Goal: Find specific page/section: Find specific page/section

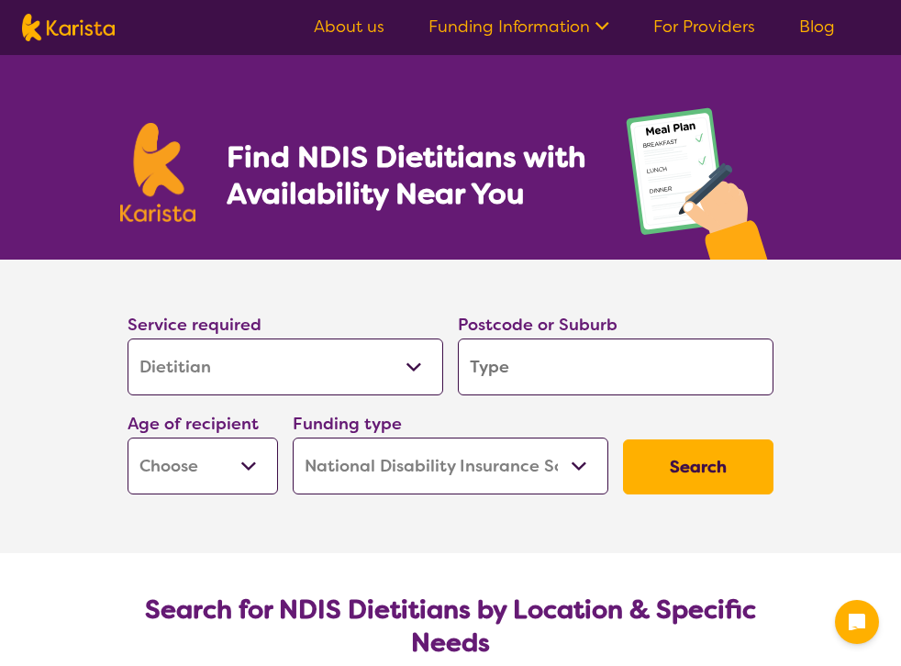
select select "Dietitian"
select select "NDIS"
select select "Dietitian"
select select "NDIS"
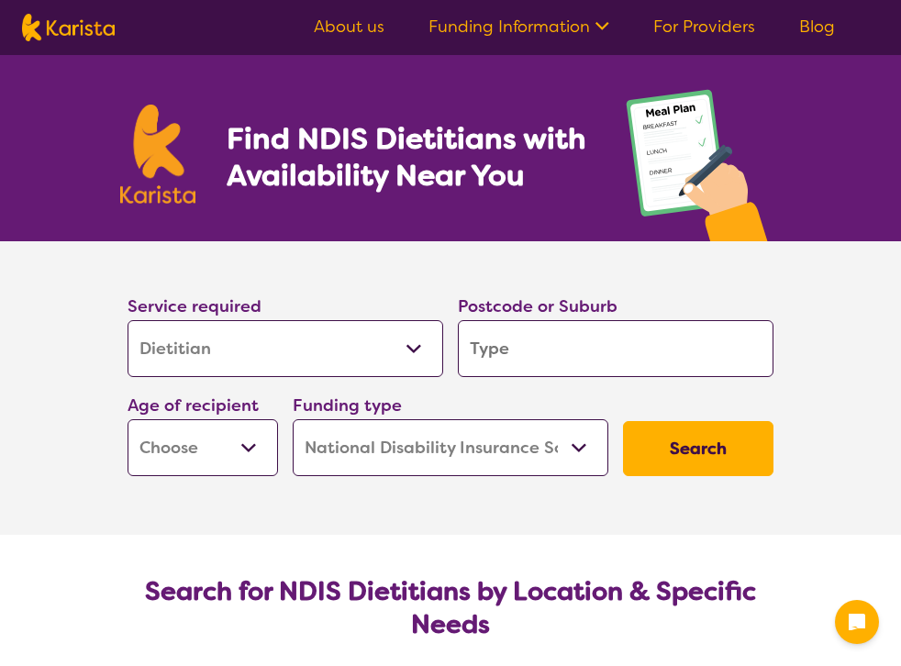
type input "3"
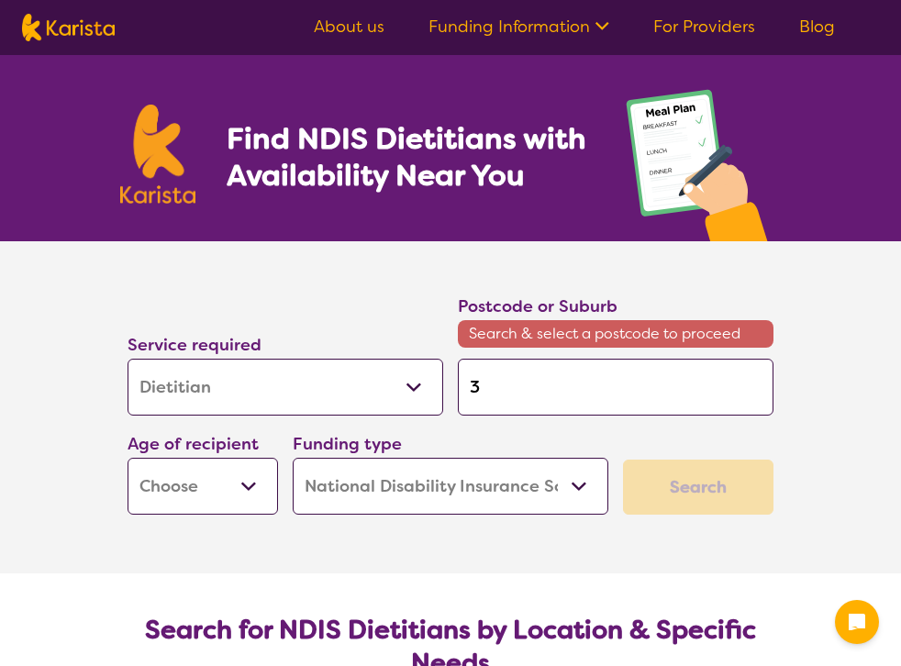
type input "38"
type input "380"
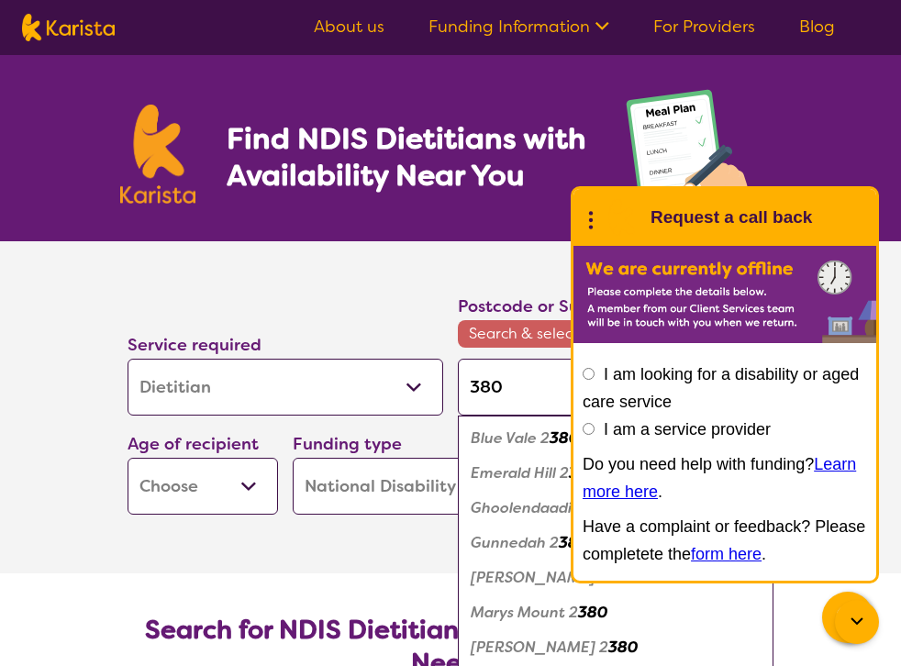
type input "3805"
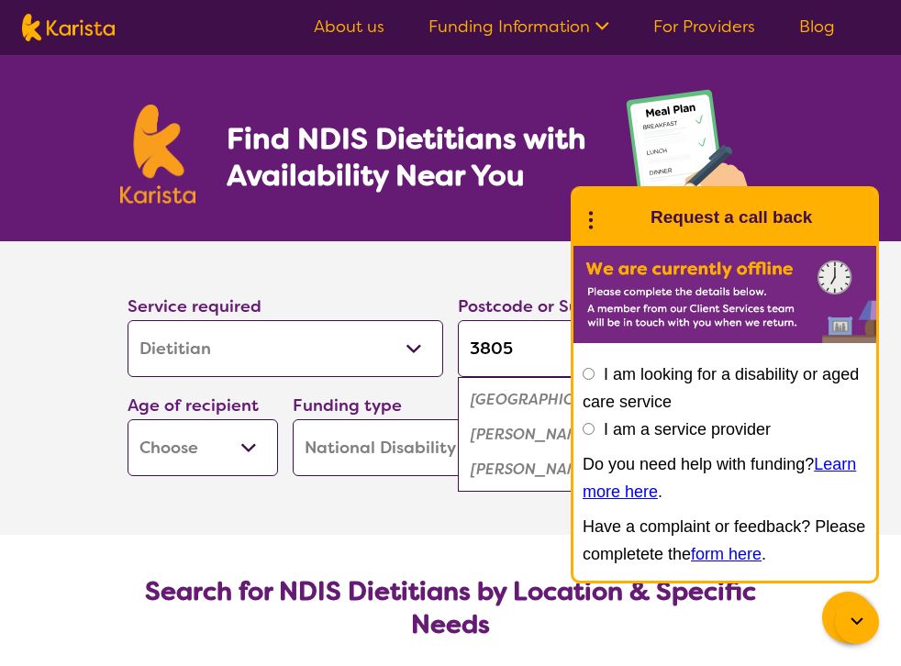
type input "3805"
click at [521, 434] on em "[PERSON_NAME]" at bounding box center [533, 434] width 125 height 19
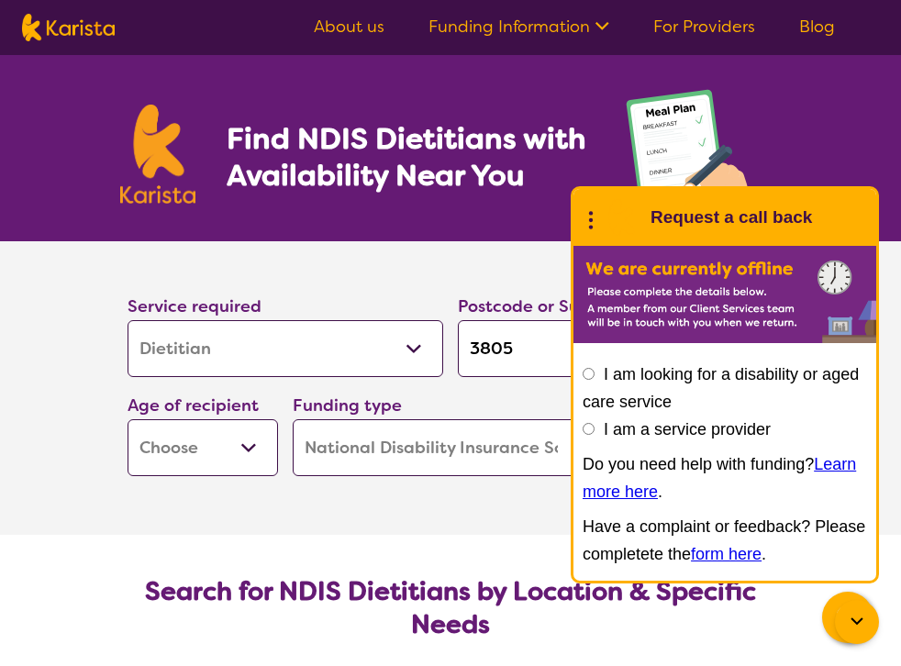
click at [263, 509] on section "Service required Allied Health Assistant Assessment ([MEDICAL_DATA] or [MEDICAL…" at bounding box center [450, 388] width 734 height 294
click at [236, 462] on select "Early Childhood - 0 to 9 Child - 10 to 11 Adolescent - 12 to 17 Adult - 18 to 6…" at bounding box center [203, 447] width 150 height 57
select select "EC"
click at [353, 465] on select "Home Care Package (HCP) National Disability Insurance Scheme (NDIS) I don't know" at bounding box center [451, 447] width 316 height 57
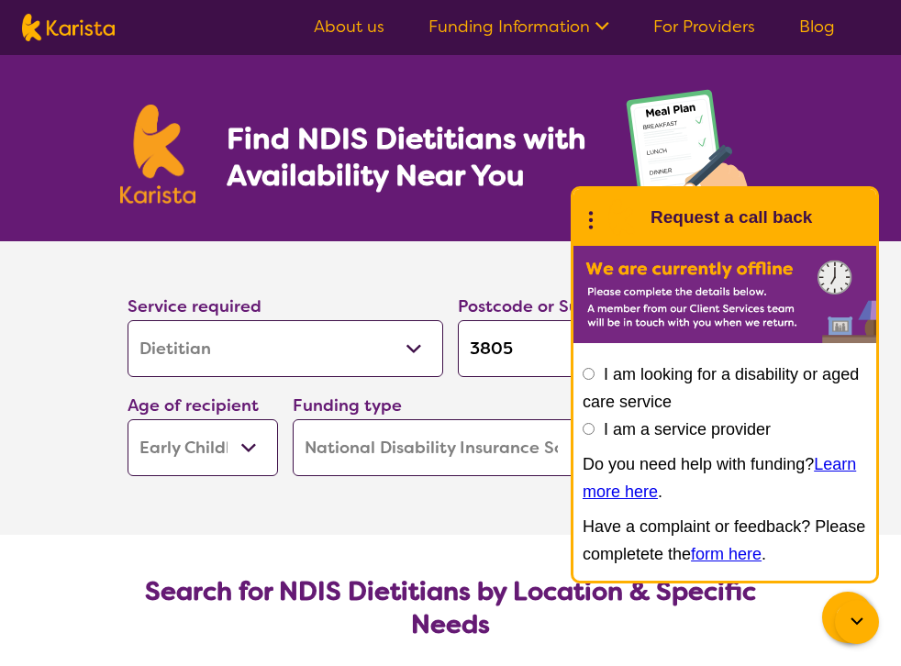
click at [859, 628] on icon at bounding box center [857, 622] width 22 height 22
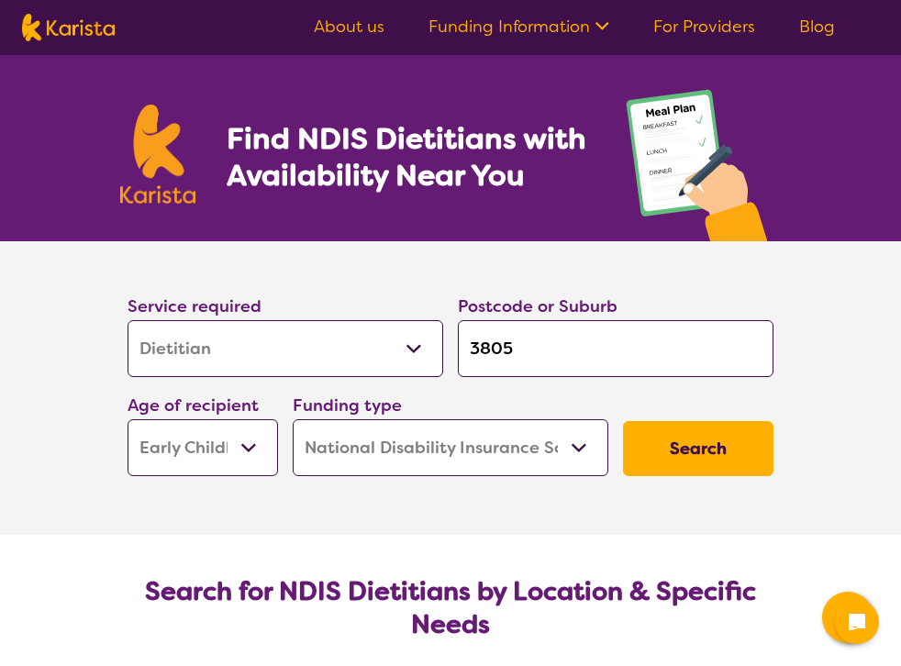
click at [740, 455] on button "Search" at bounding box center [698, 448] width 150 height 55
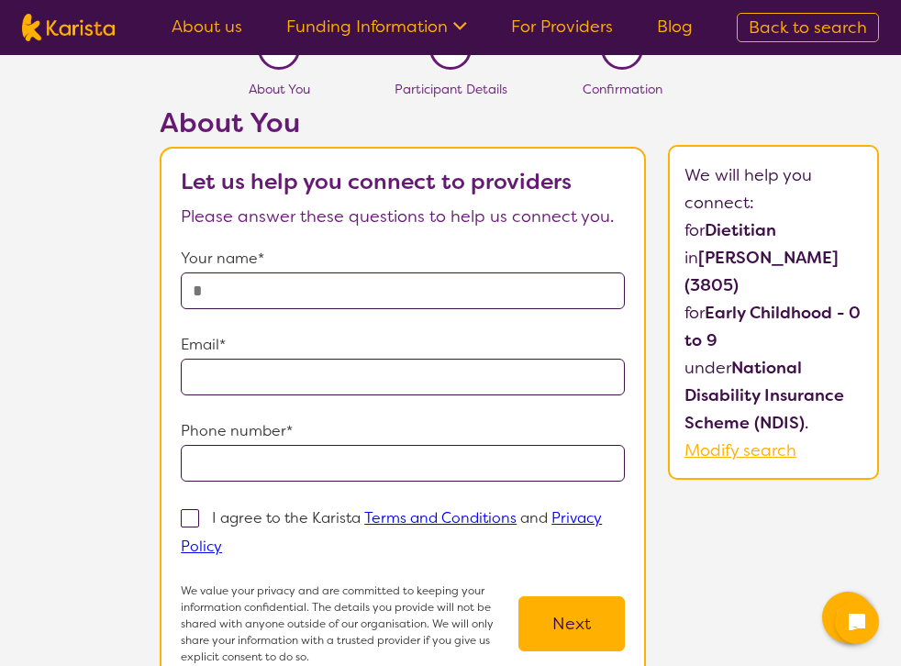
scroll to position [46, 0]
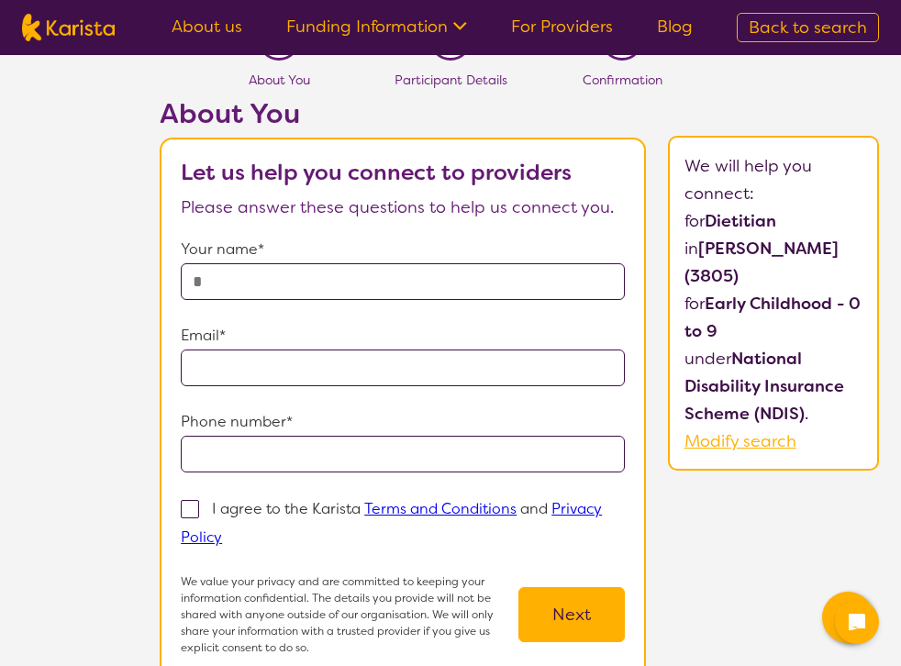
click at [343, 275] on input "text" at bounding box center [403, 281] width 444 height 37
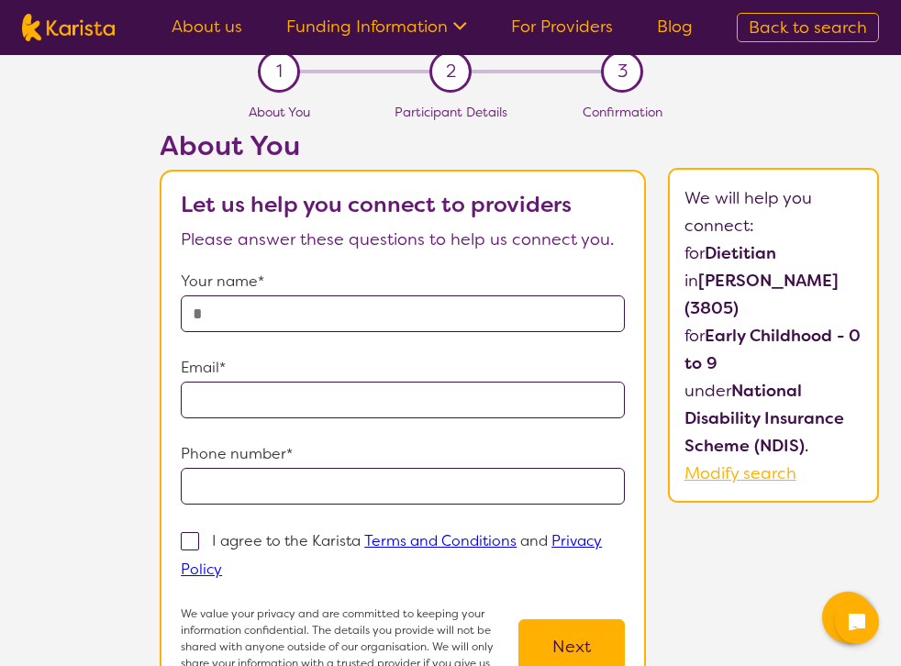
scroll to position [0, 0]
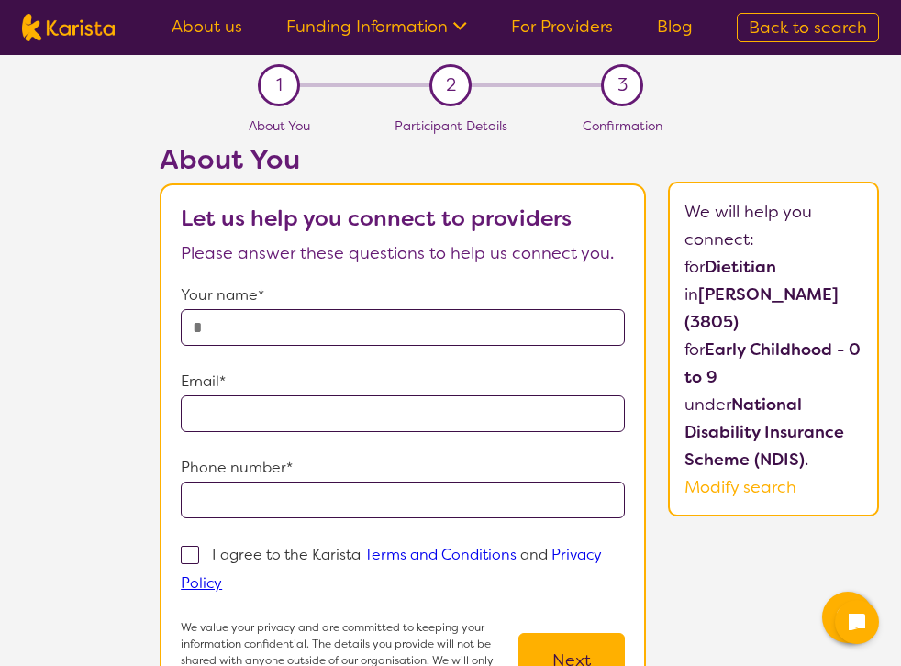
select select "Dietitian"
select select "EC"
select select "NDIS"
select select "Dietitian"
select select "EC"
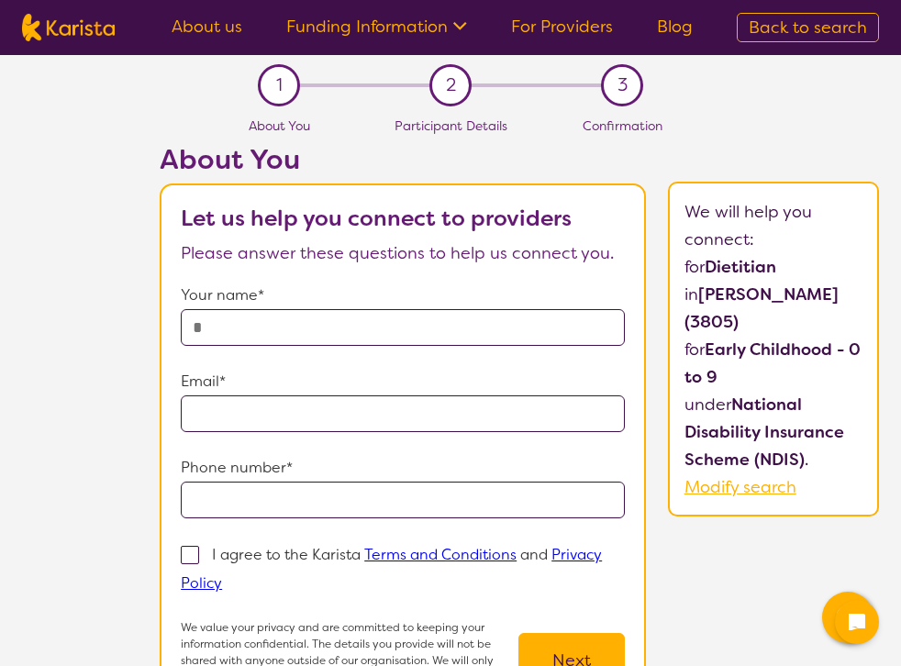
select select "NDIS"
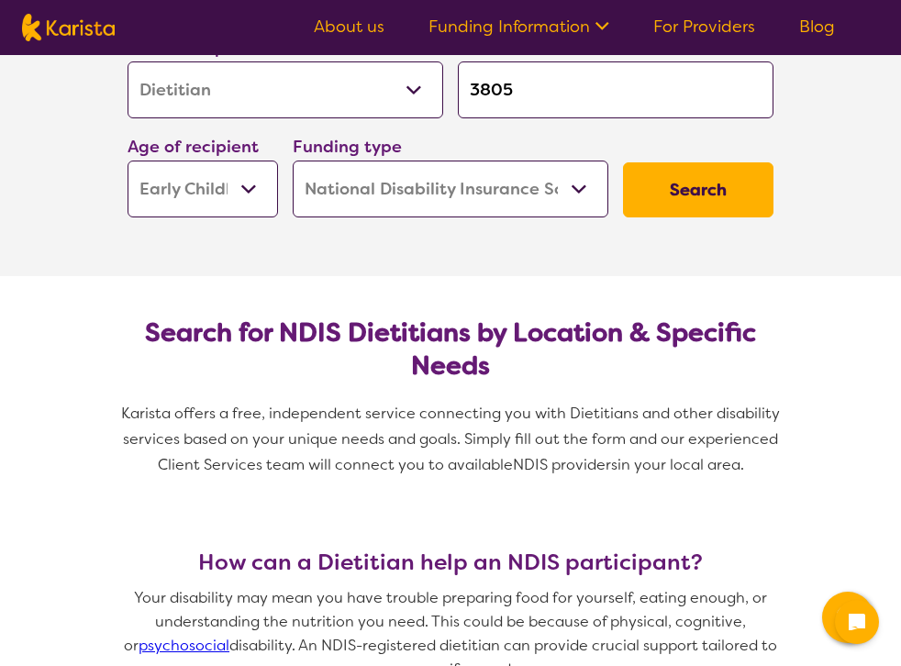
scroll to position [365, 0]
